Goal: Register for event/course

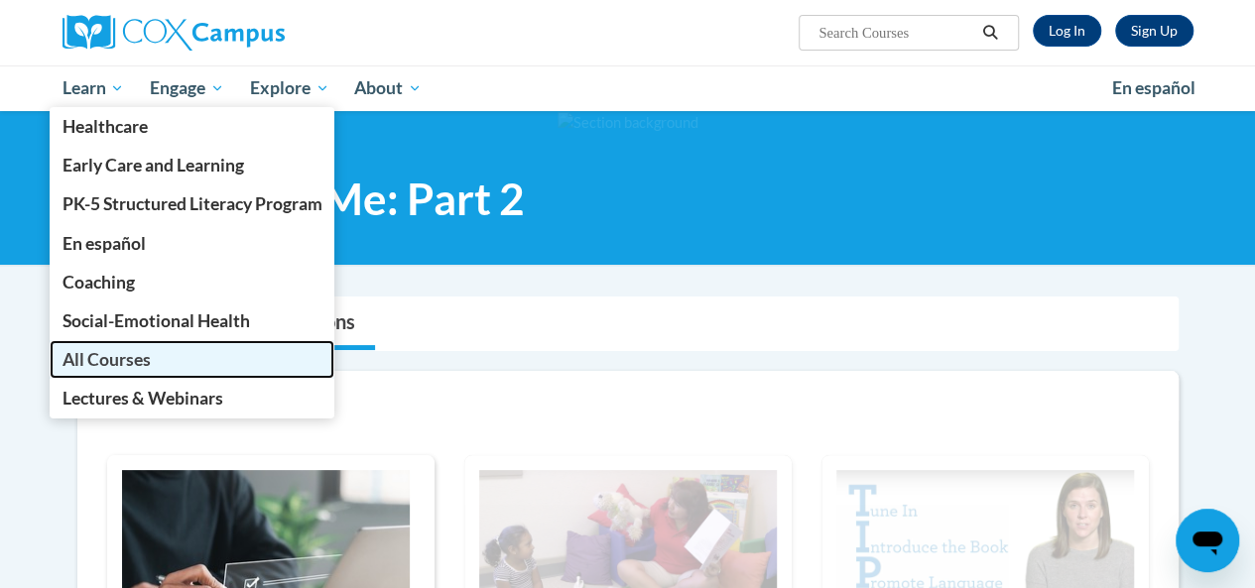
click at [119, 358] on span "All Courses" at bounding box center [105, 359] width 88 height 21
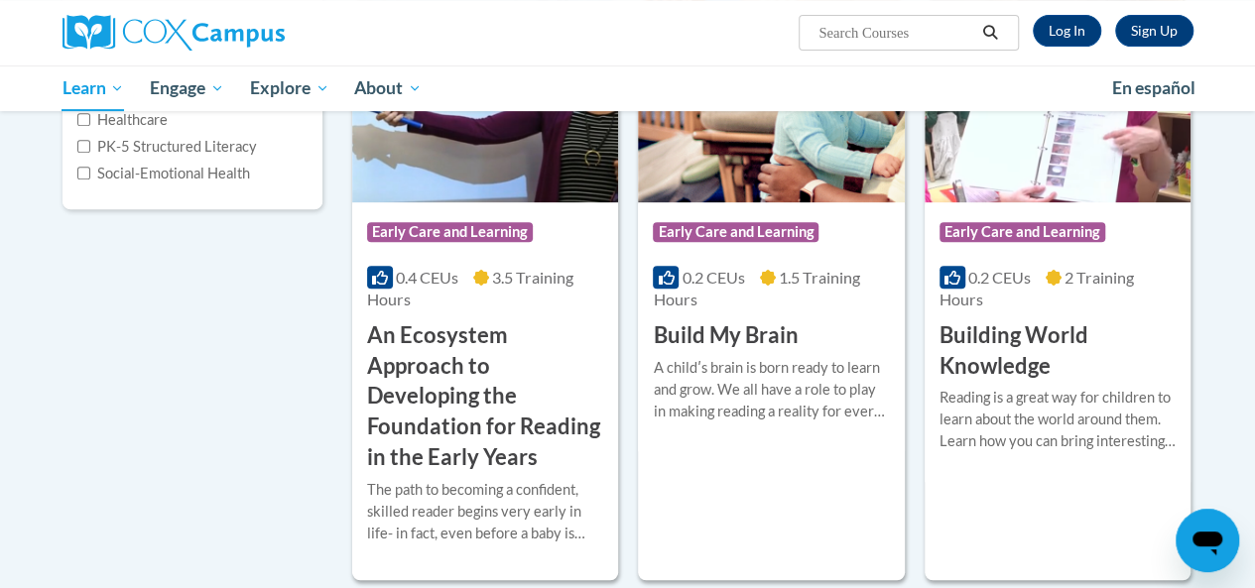
scroll to position [376, 0]
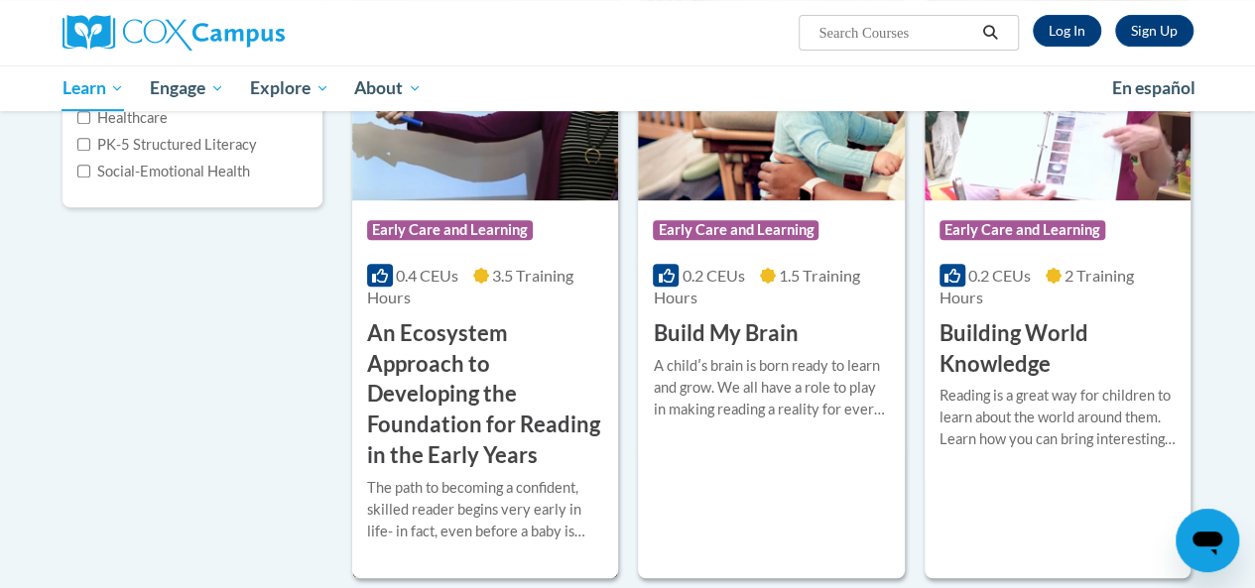
click at [519, 372] on h3 "An Ecosystem Approach to Developing the Foundation for Reading in the Early Yea…" at bounding box center [485, 394] width 236 height 153
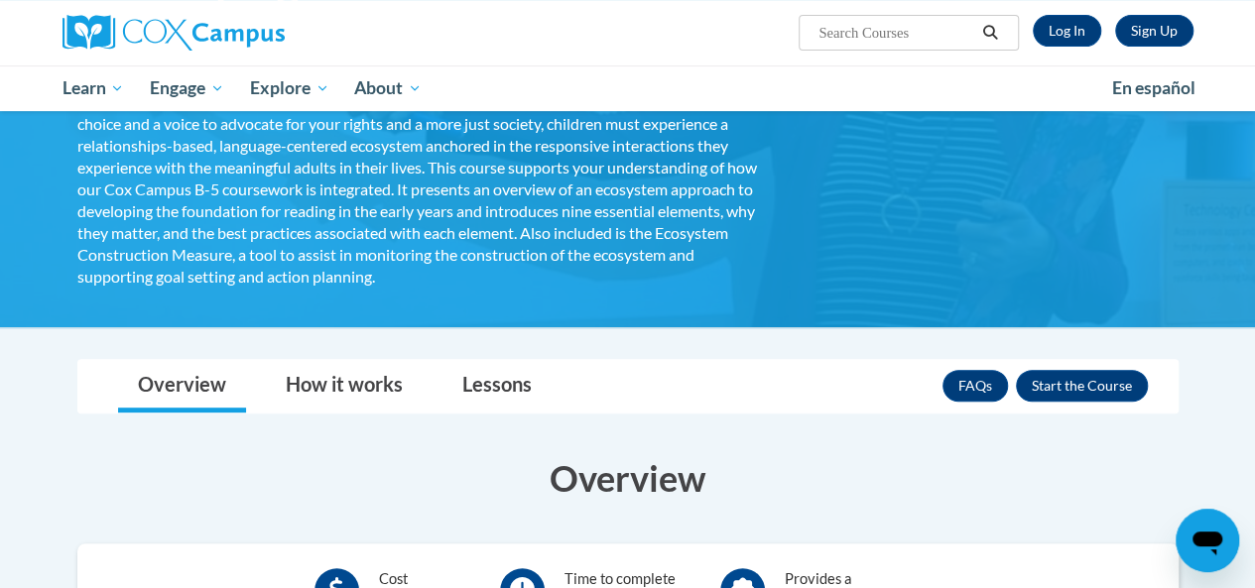
scroll to position [300, 0]
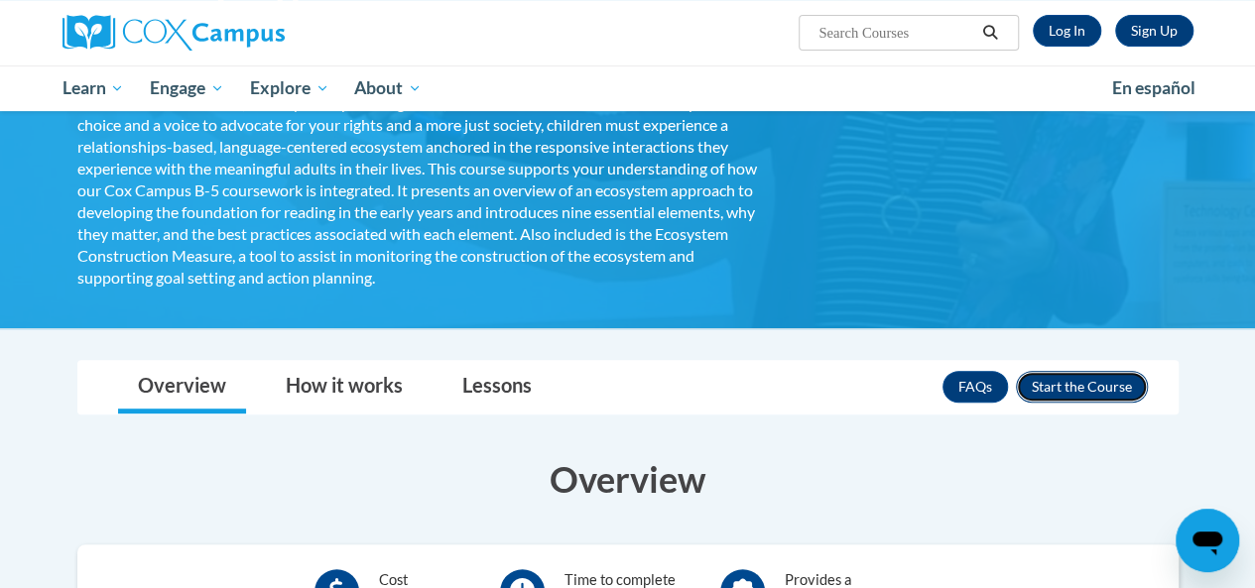
click at [1051, 389] on button "Enroll" at bounding box center [1082, 387] width 132 height 32
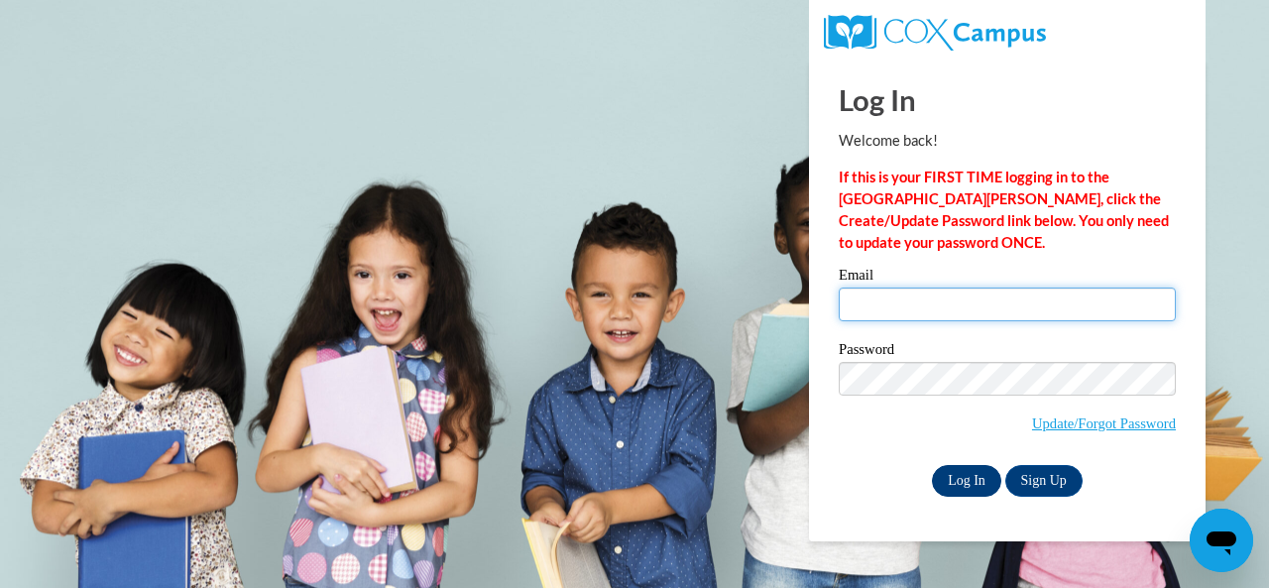
type input "aksawyer@yahoo.com"
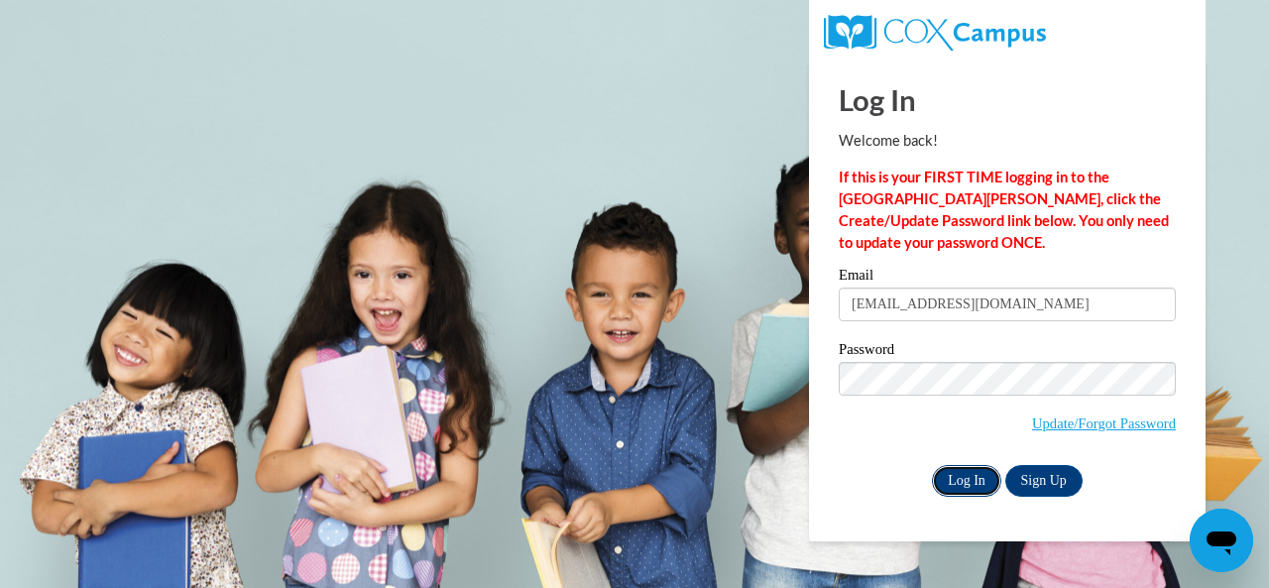
click at [968, 479] on input "Log In" at bounding box center [966, 481] width 69 height 32
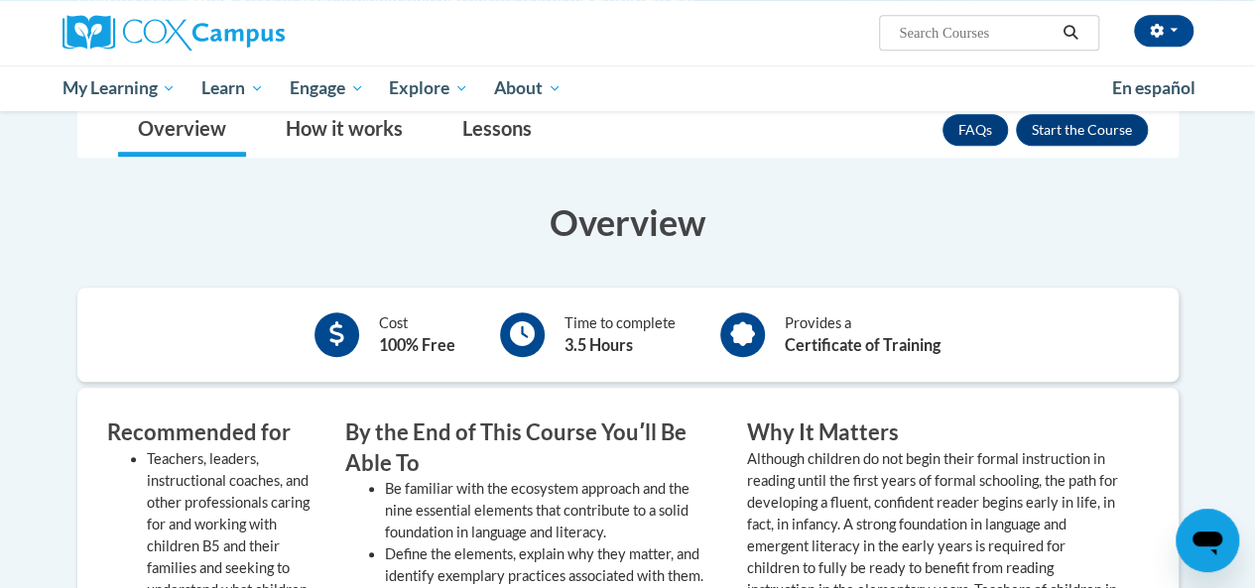
scroll to position [558, 0]
click at [1127, 134] on button "Enroll" at bounding box center [1082, 129] width 132 height 32
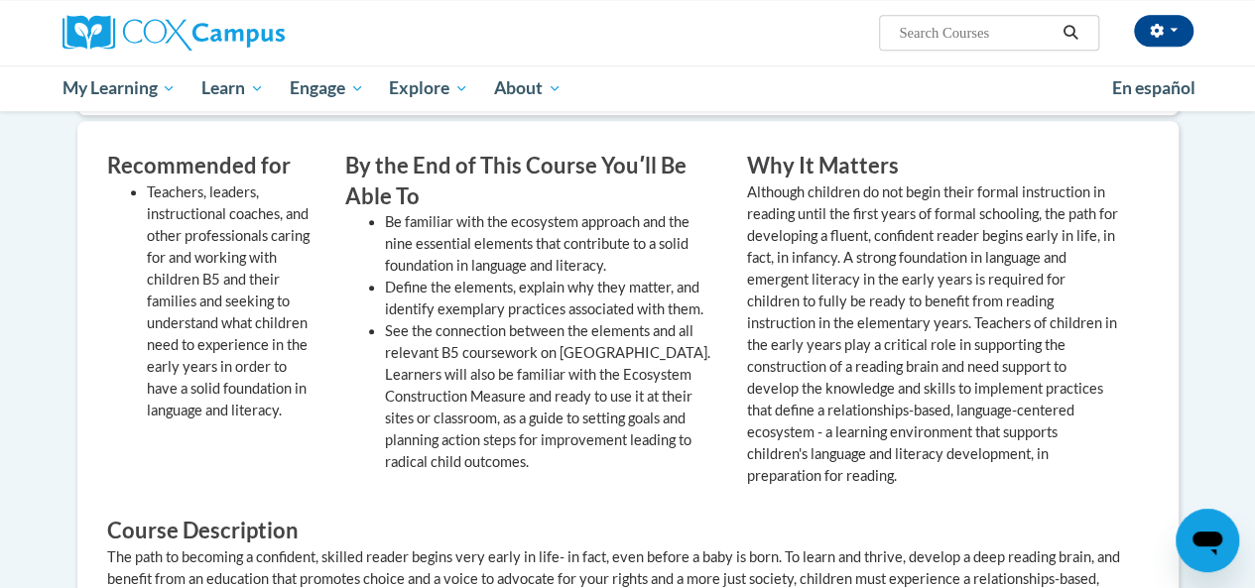
scroll to position [864, 0]
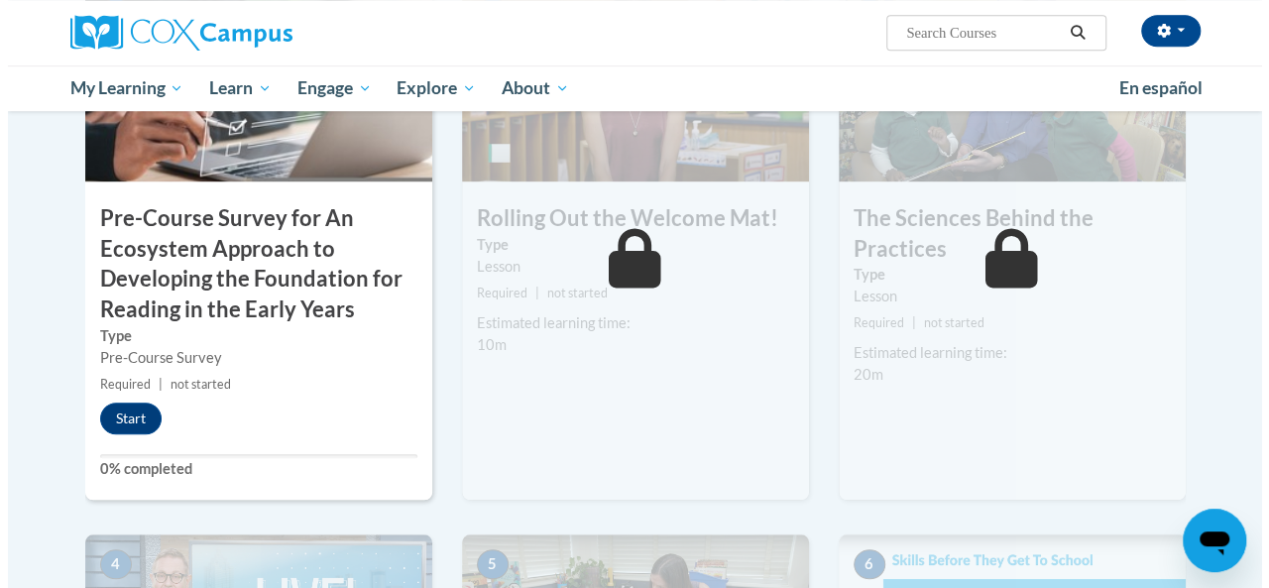
scroll to position [635, 0]
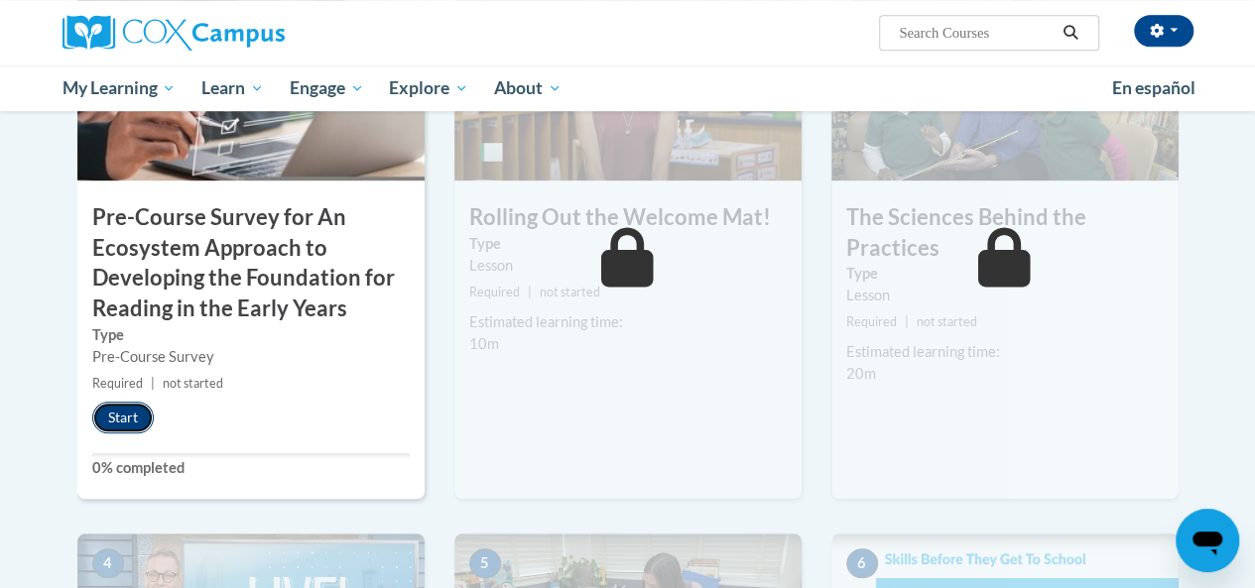
click at [134, 418] on button "Start" at bounding box center [122, 418] width 61 height 32
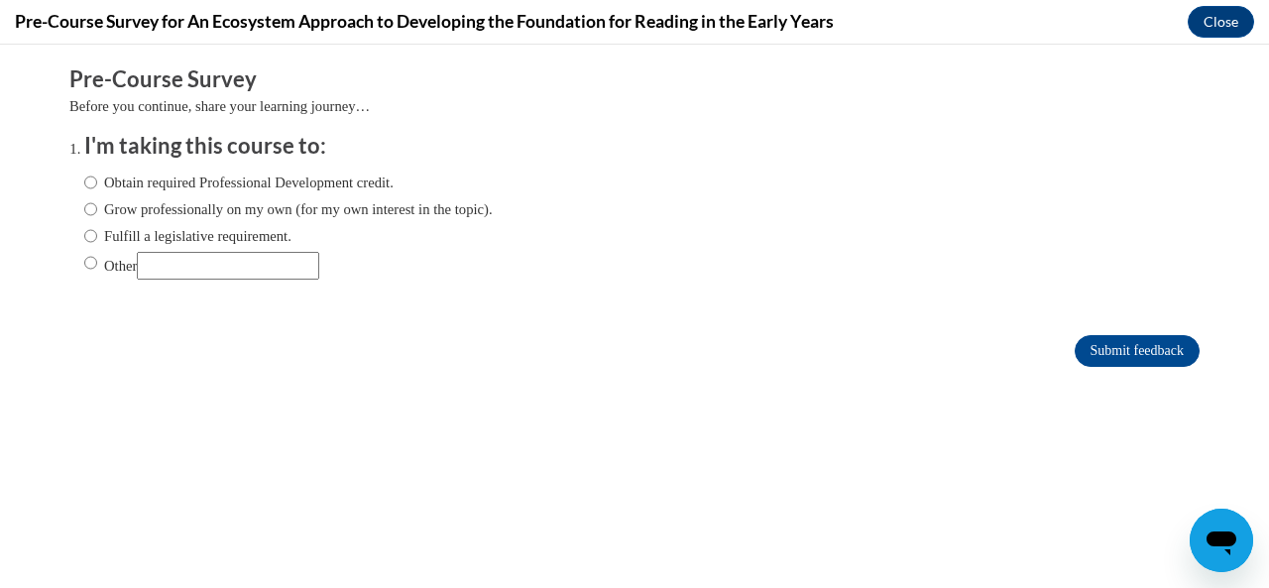
scroll to position [0, 0]
click at [84, 180] on input "Obtain required Professional Development credit." at bounding box center [90, 183] width 13 height 22
radio input "true"
click at [1140, 342] on input "Submit feedback" at bounding box center [1137, 351] width 125 height 32
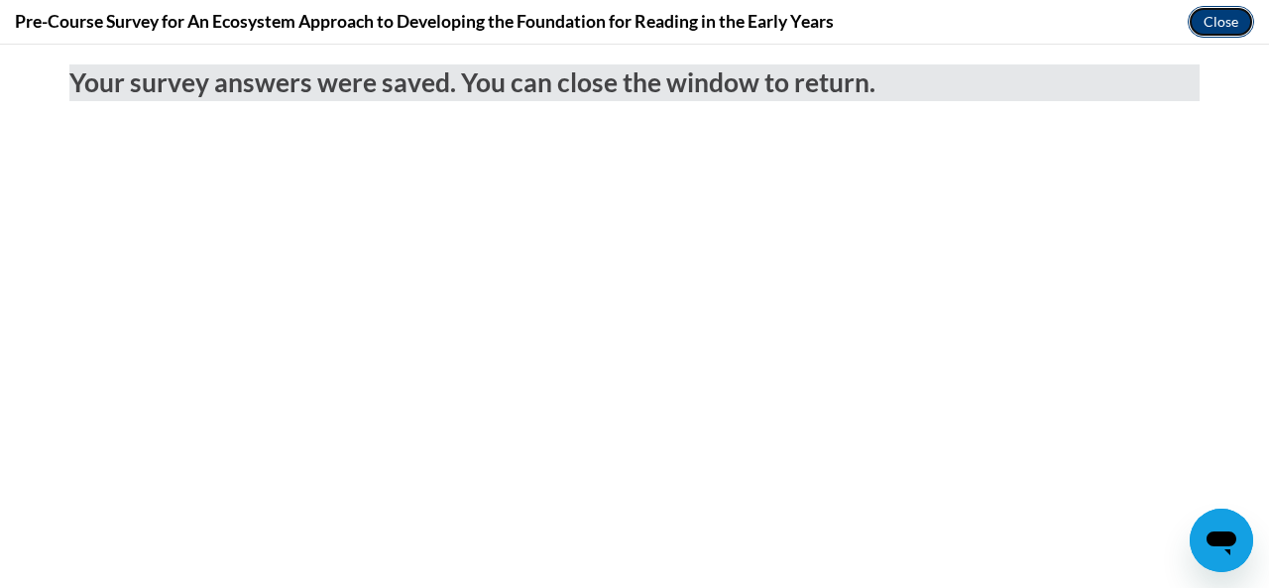
click at [1208, 17] on button "Close" at bounding box center [1221, 22] width 66 height 32
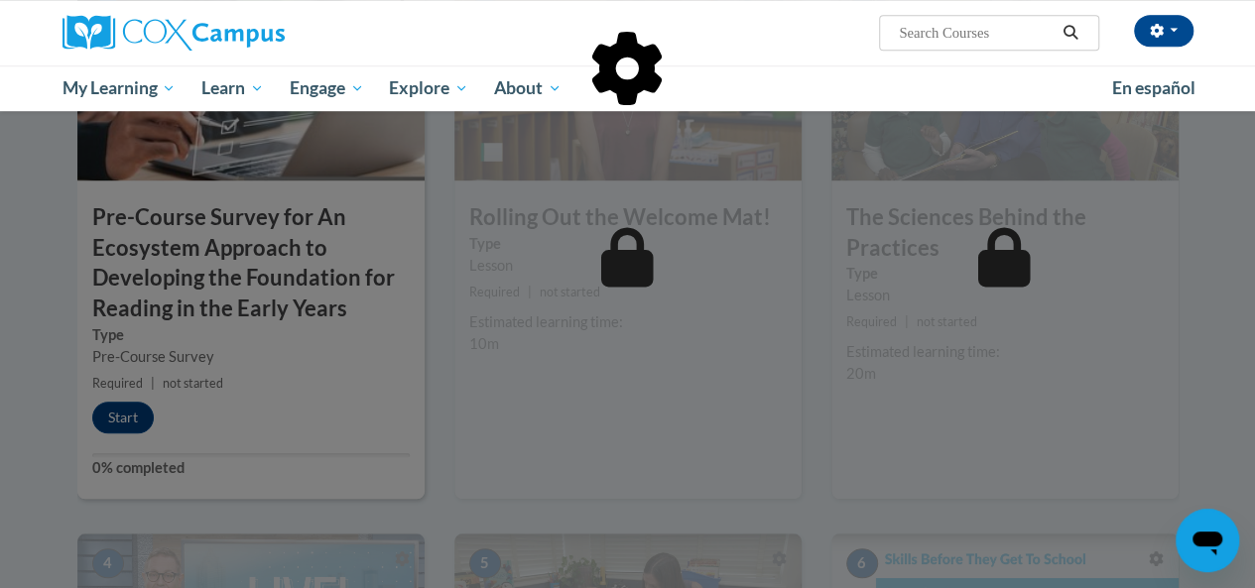
click at [130, 415] on div at bounding box center [627, 294] width 1255 height 588
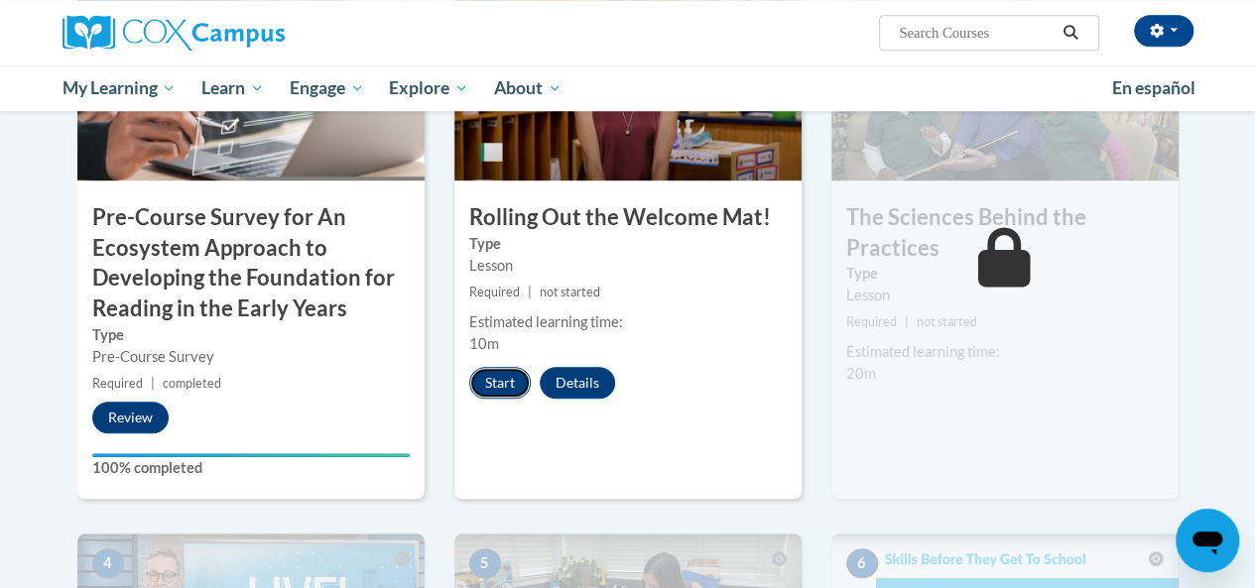
click at [500, 378] on button "Start" at bounding box center [499, 383] width 61 height 32
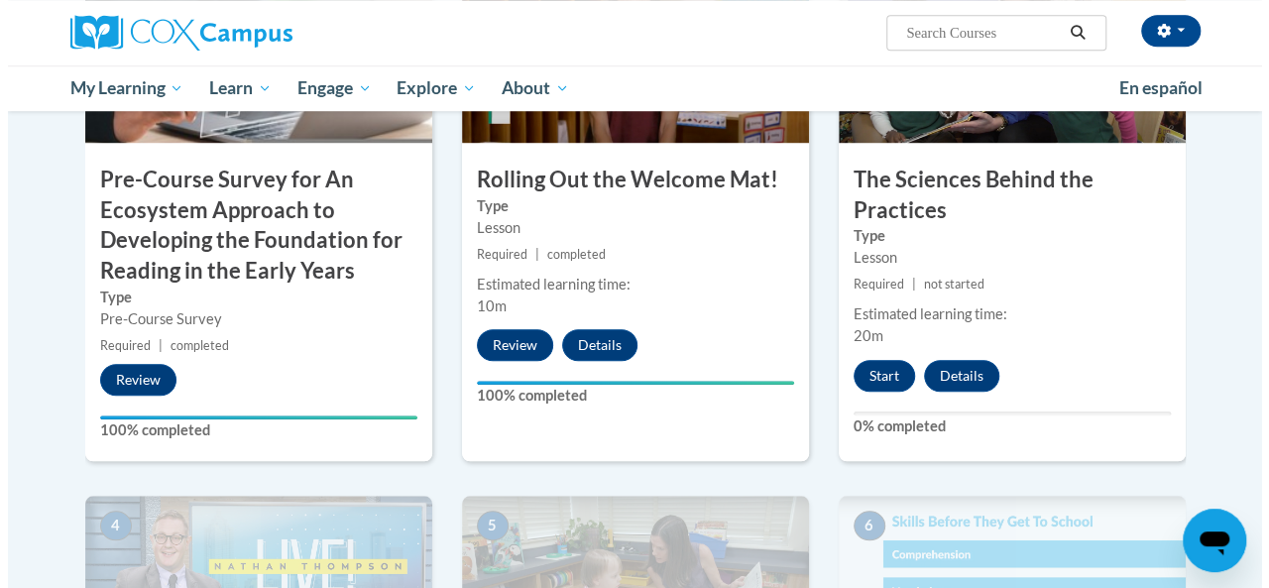
scroll to position [674, 0]
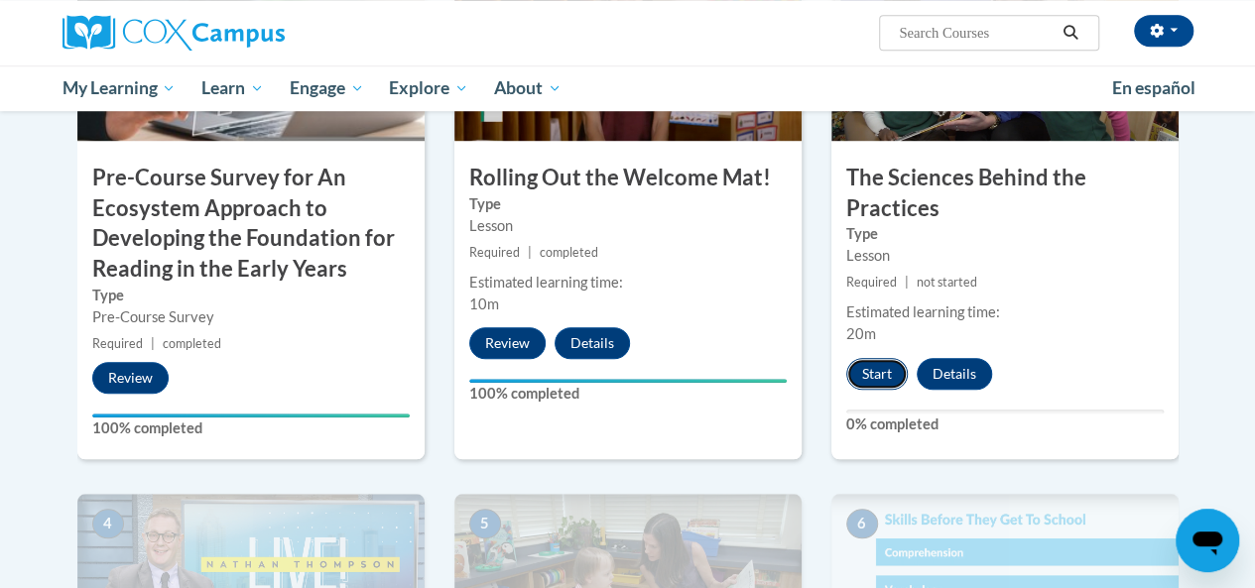
click at [883, 378] on button "Start" at bounding box center [876, 374] width 61 height 32
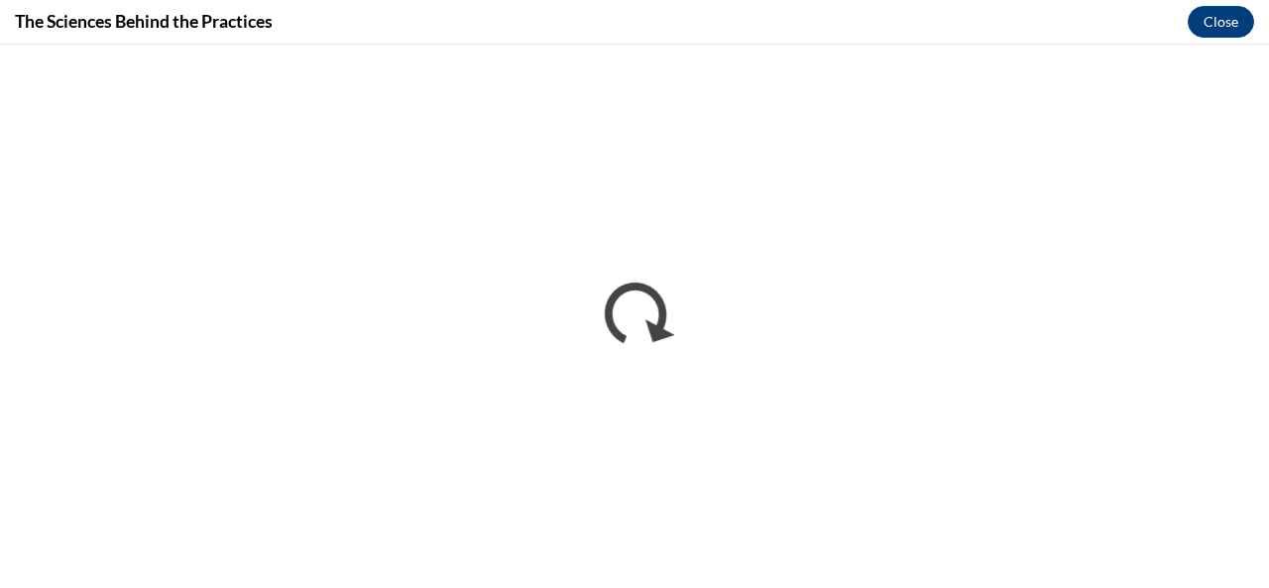
scroll to position [0, 0]
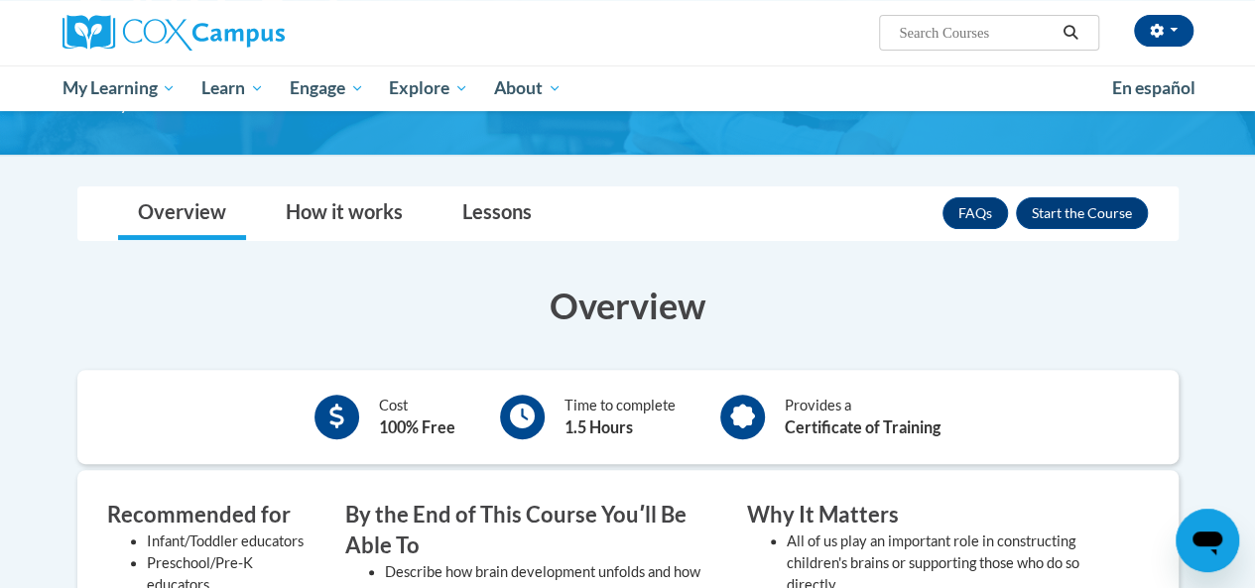
scroll to position [210, 0]
